Goal: Task Accomplishment & Management: Complete application form

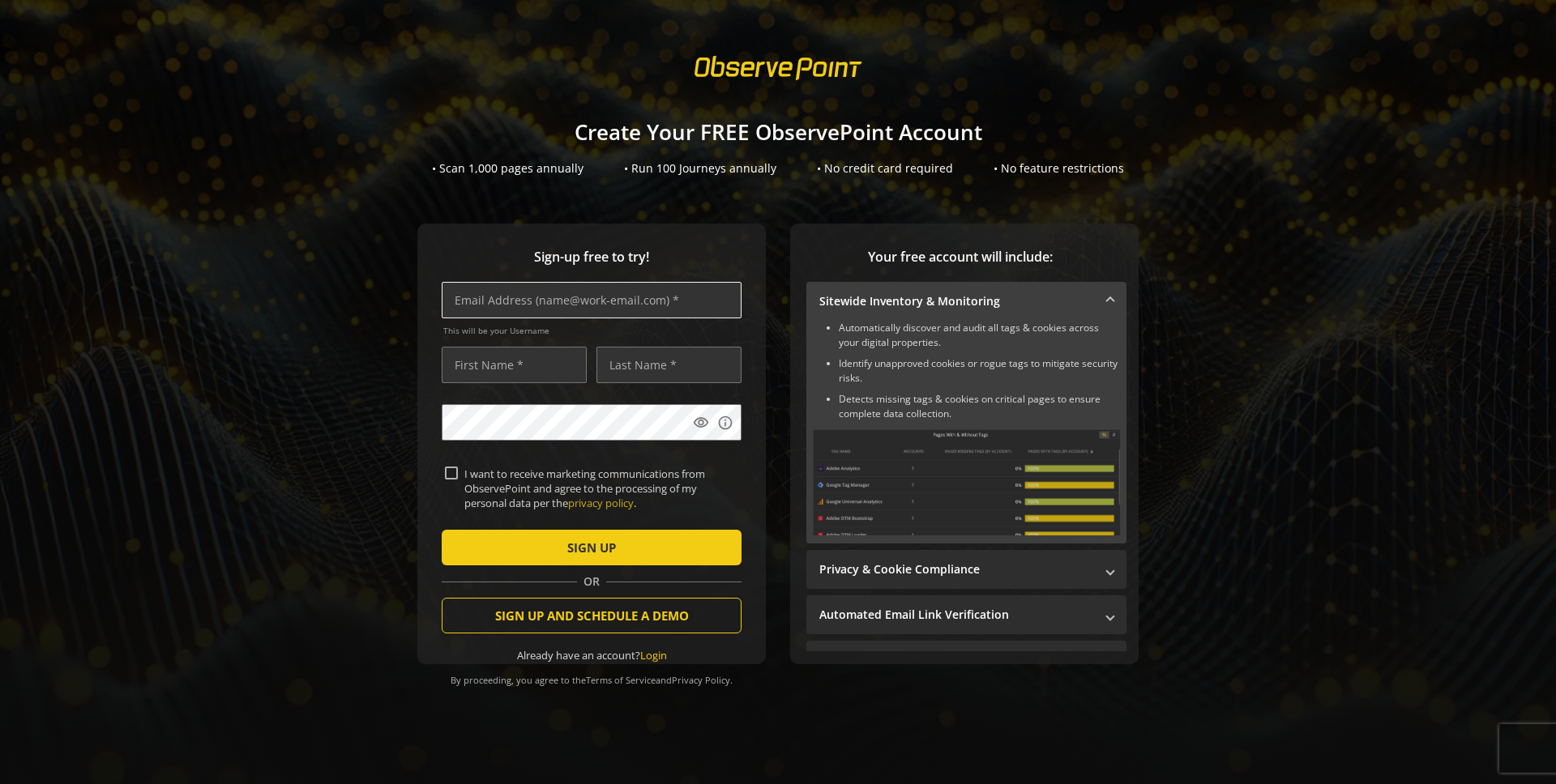
click at [523, 306] on input "text" at bounding box center [591, 300] width 300 height 37
type input "[PERSON_NAME][EMAIL_ADDRESS][DOMAIN_NAME]"
click at [484, 379] on input "text" at bounding box center [514, 365] width 146 height 37
type input "Ed"
type input "Cleator"
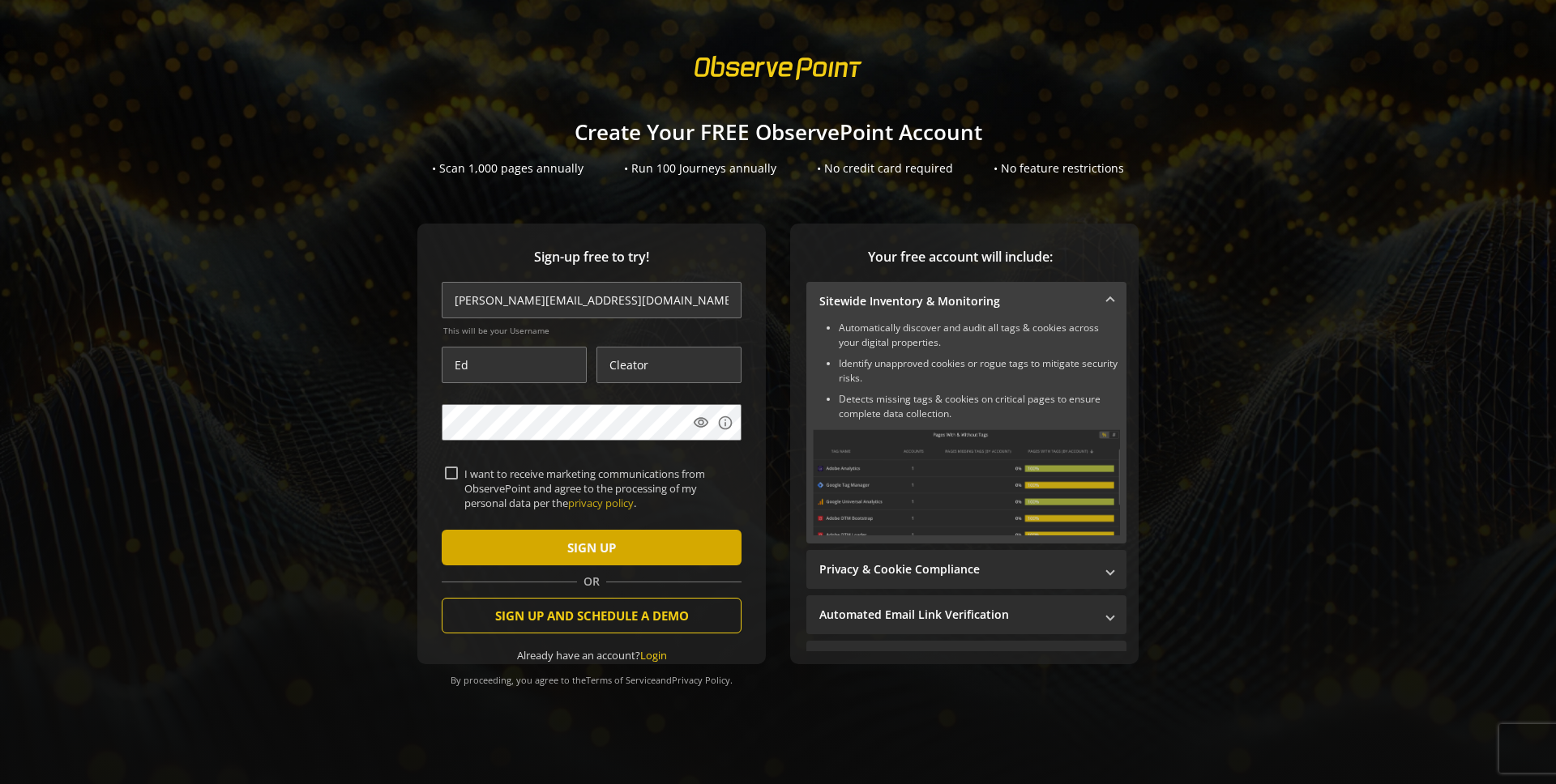
click at [606, 542] on span "SIGN UP" at bounding box center [591, 547] width 49 height 29
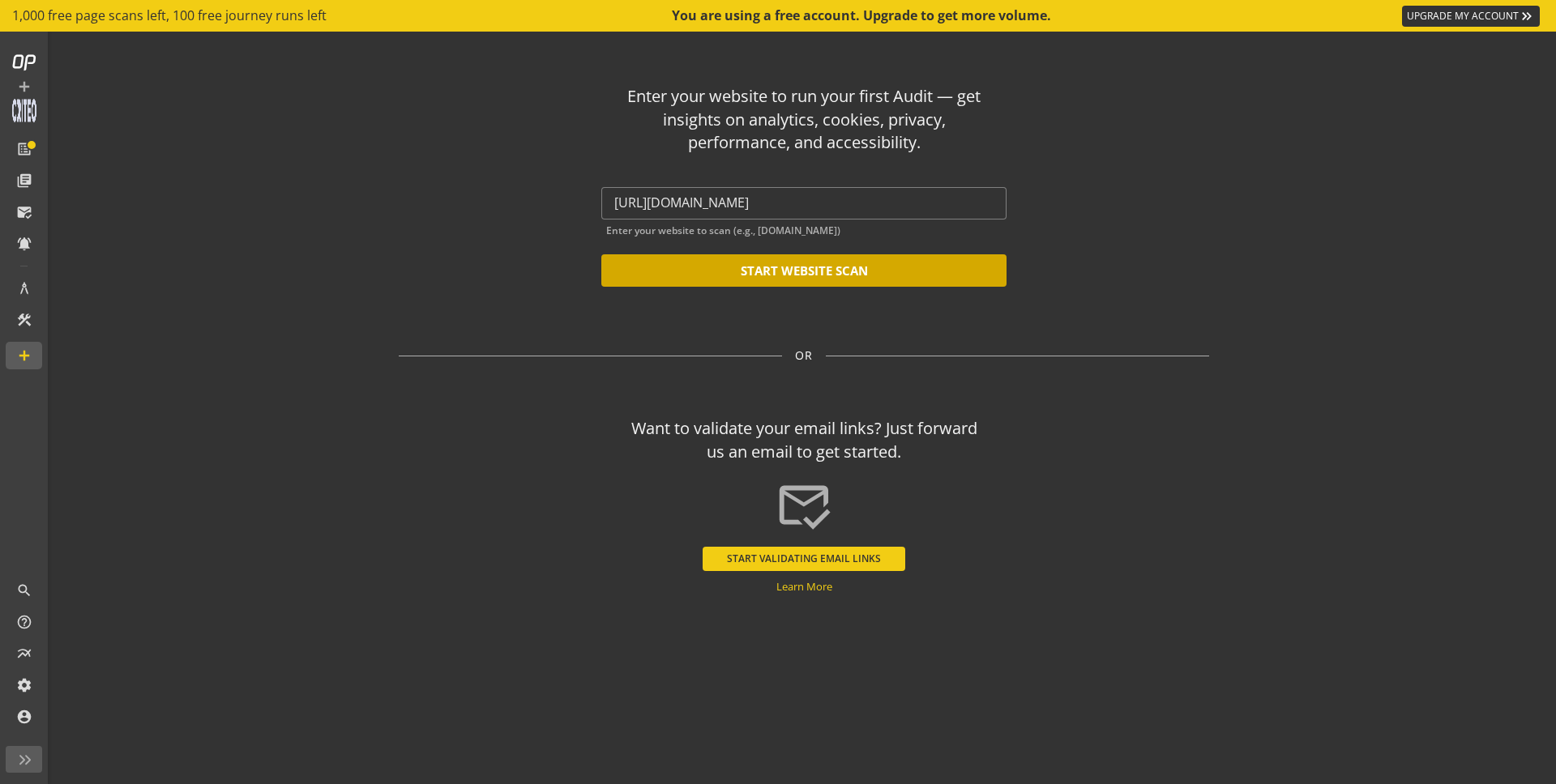
click at [780, 279] on button "START WEBSITE SCAN" at bounding box center [803, 270] width 406 height 33
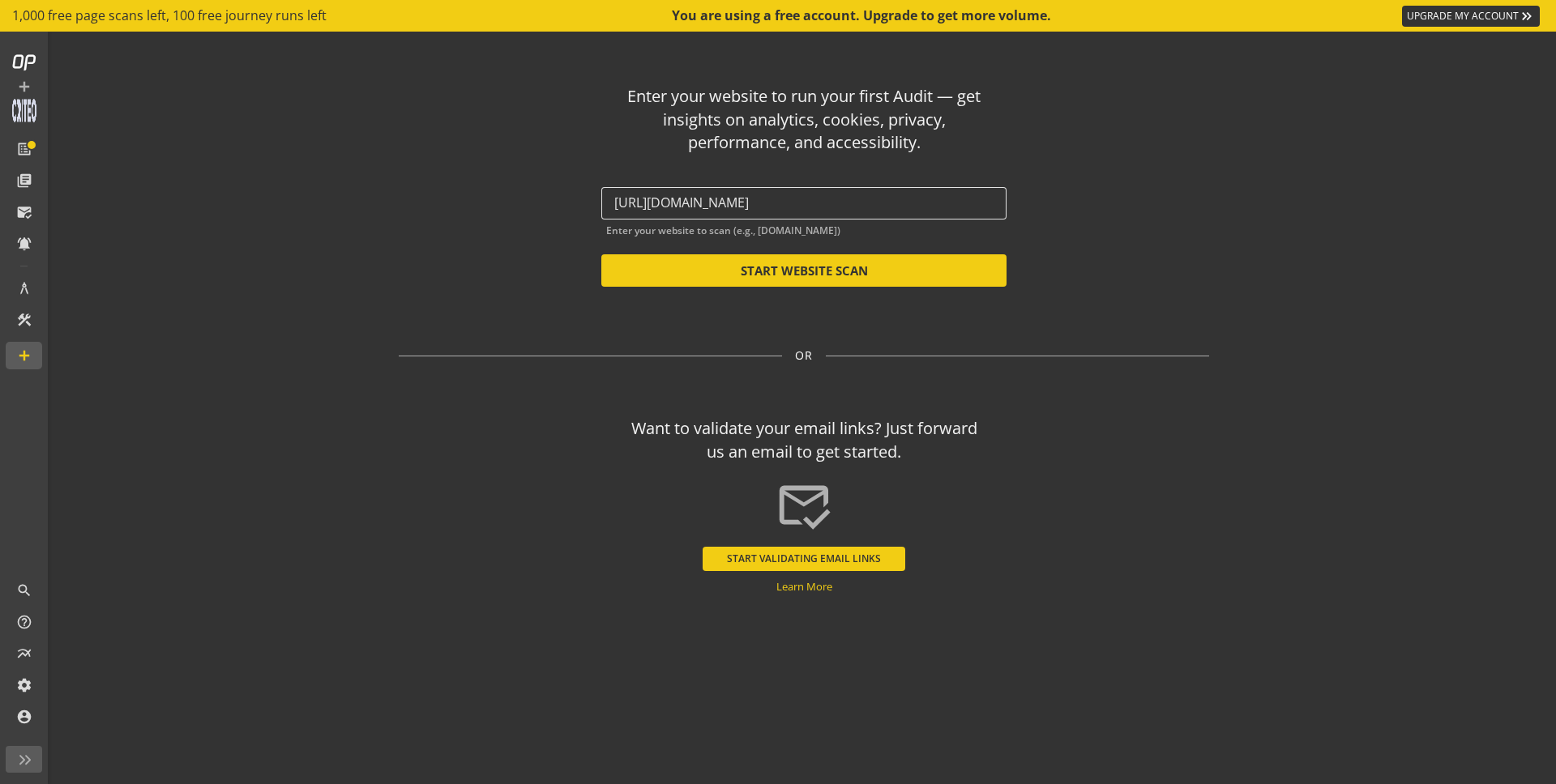
click at [704, 199] on input "[URL][DOMAIN_NAME]" at bounding box center [803, 202] width 380 height 15
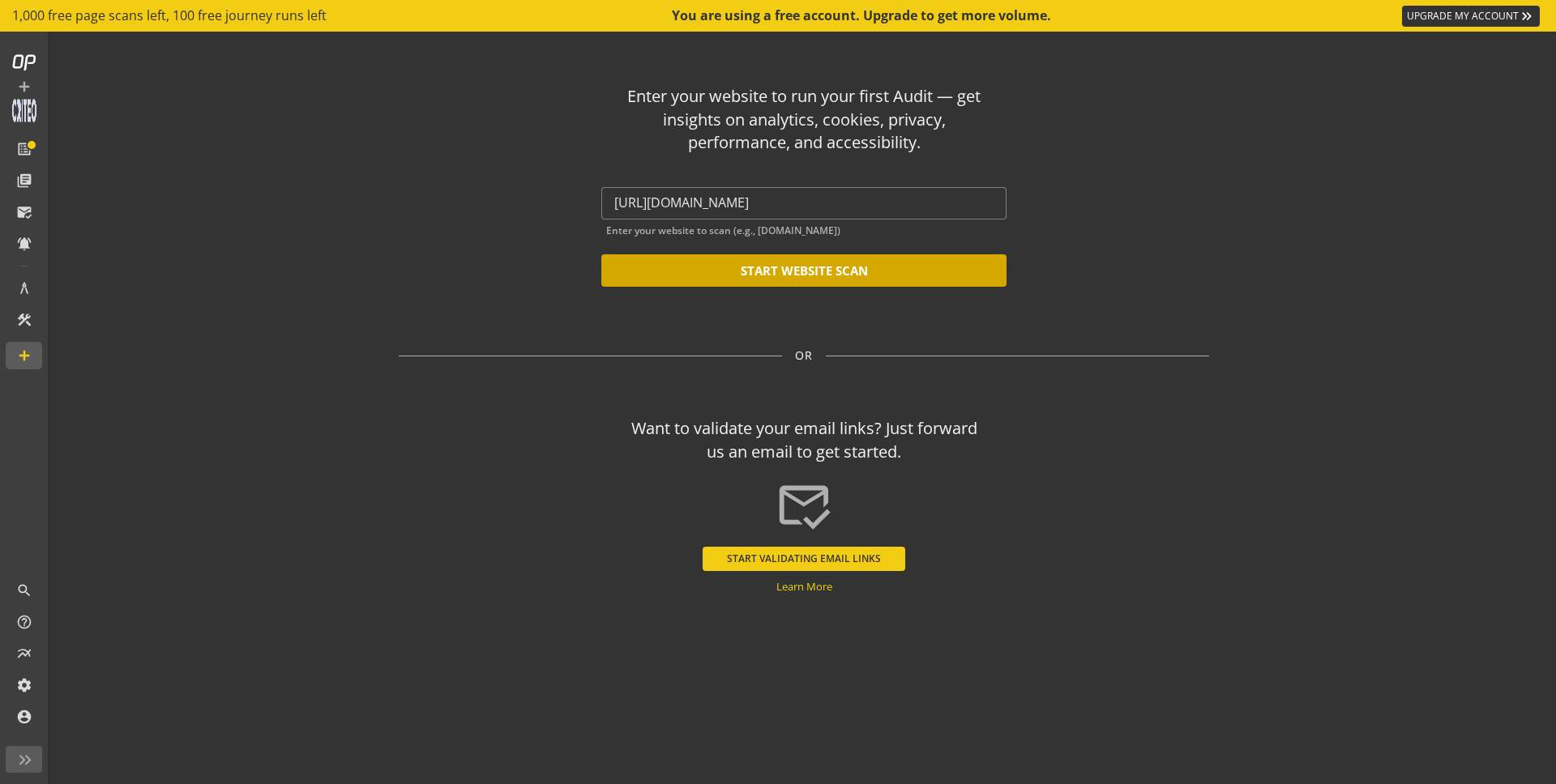
click at [830, 274] on button "START WEBSITE SCAN" at bounding box center [803, 270] width 406 height 33
click at [842, 267] on button "START WEBSITE SCAN" at bounding box center [803, 270] width 406 height 33
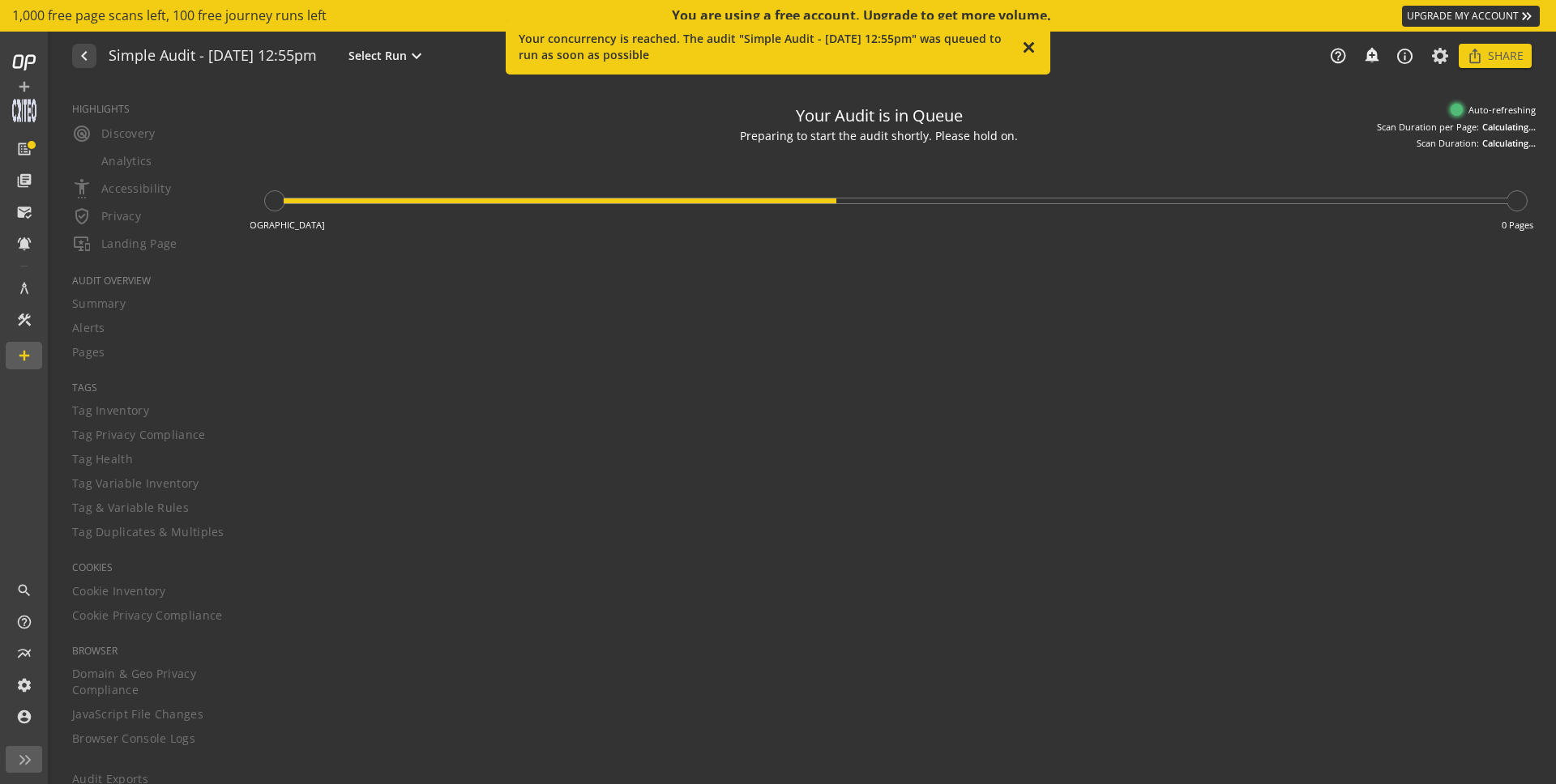
type textarea "Notes can include: -a description of what this audit is validating -changes in …"
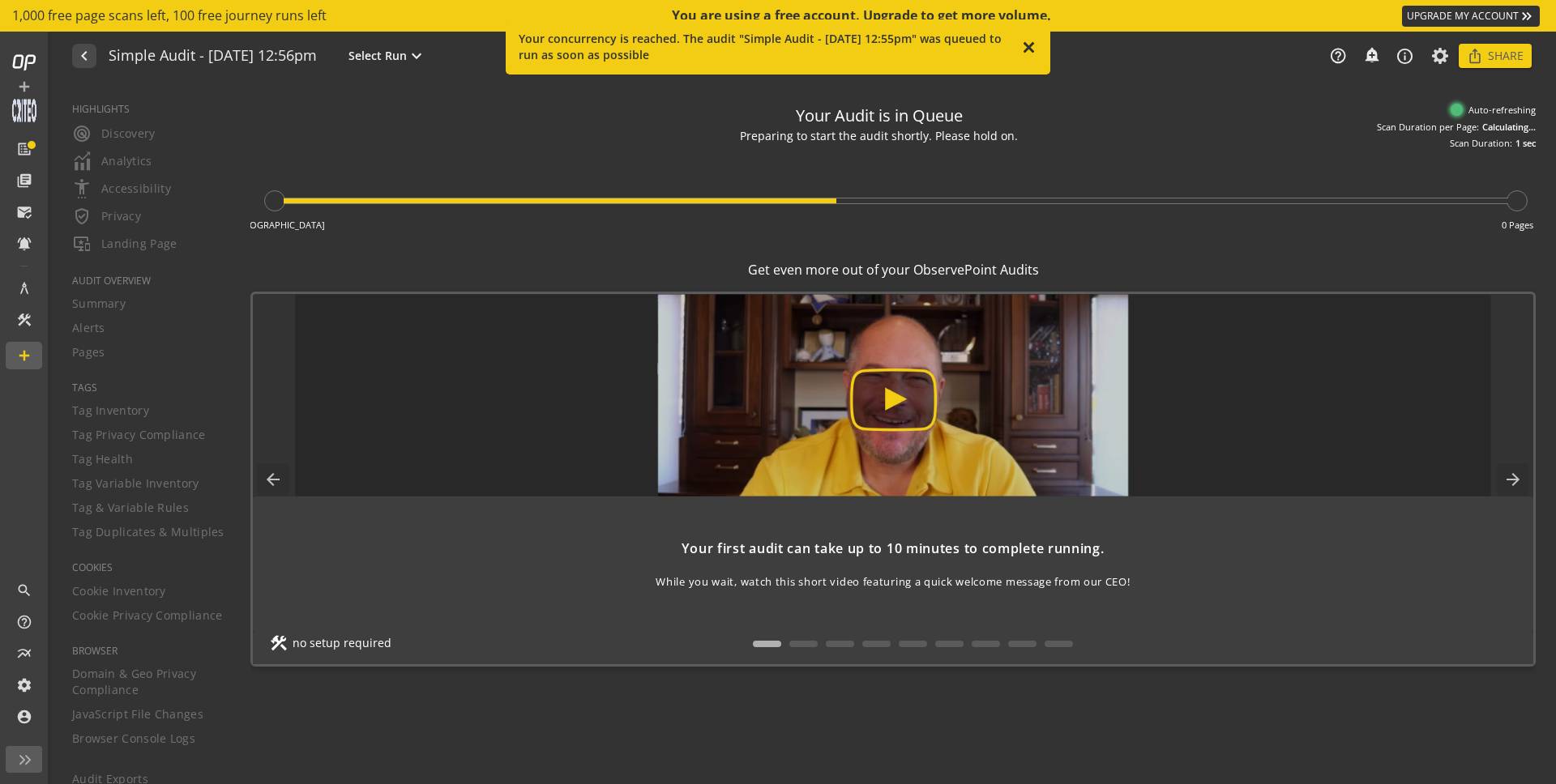
click at [1030, 45] on mat-icon "close" at bounding box center [1029, 49] width 17 height 20
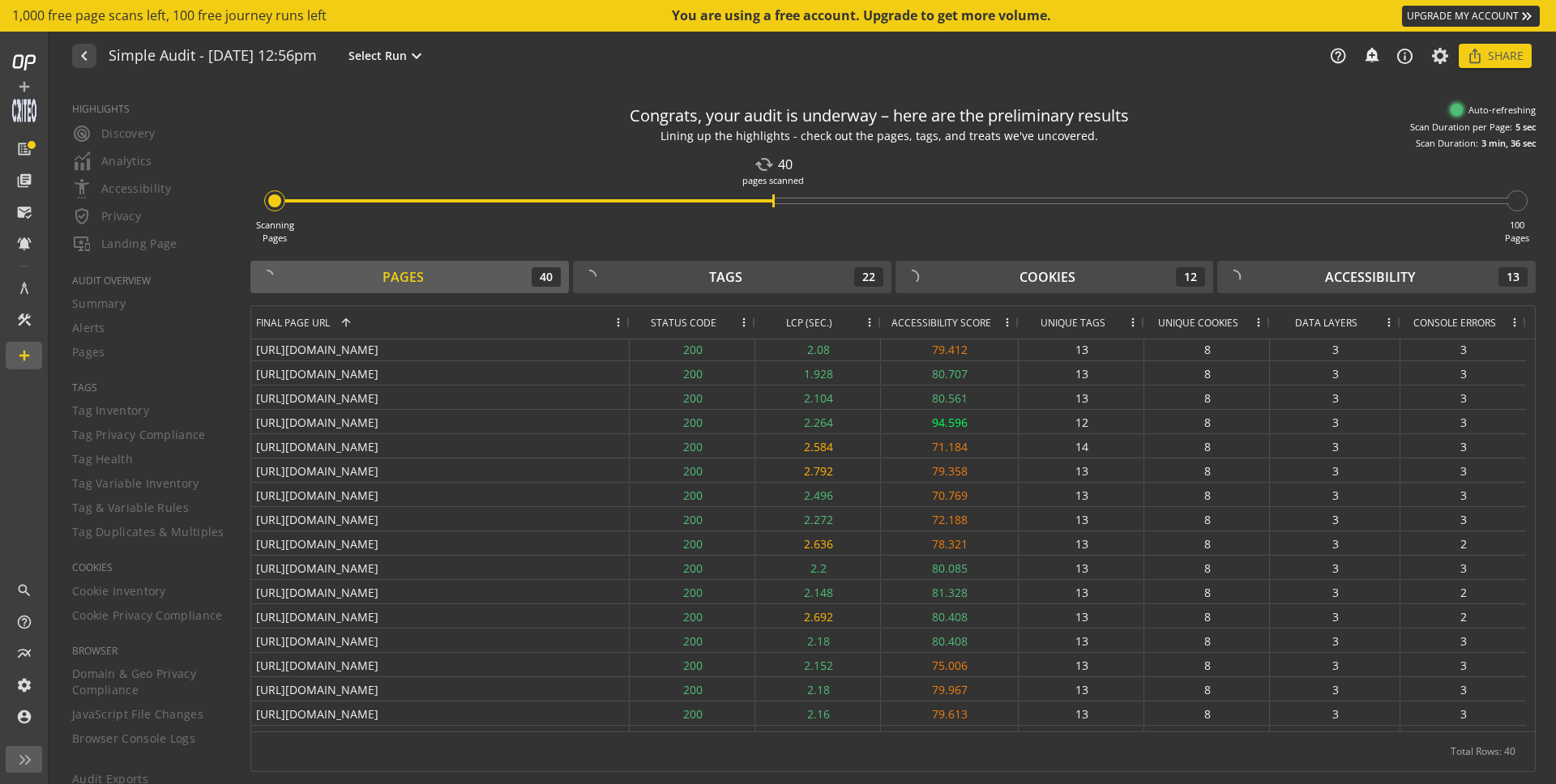
scroll to position [347, 0]
